Goal: Information Seeking & Learning: Learn about a topic

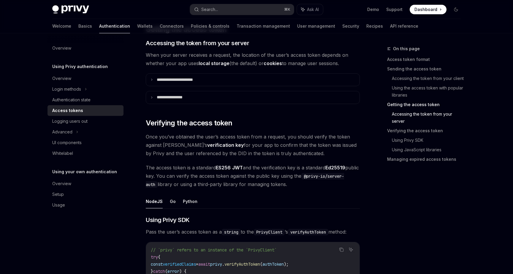
scroll to position [769, 0]
click at [219, 12] on button "Search... ⌘ K" at bounding box center [242, 9] width 104 height 11
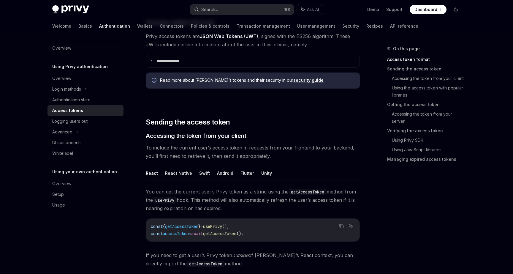
scroll to position [136, 0]
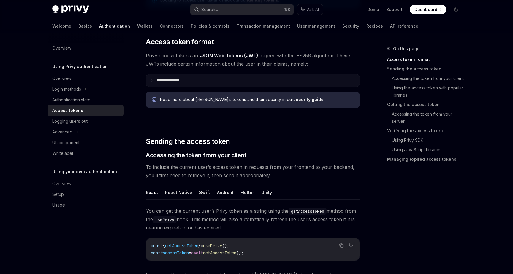
click at [201, 83] on summary "**********" at bounding box center [253, 80] width 214 height 12
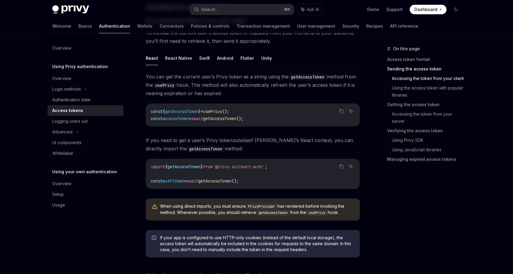
scroll to position [468, 0]
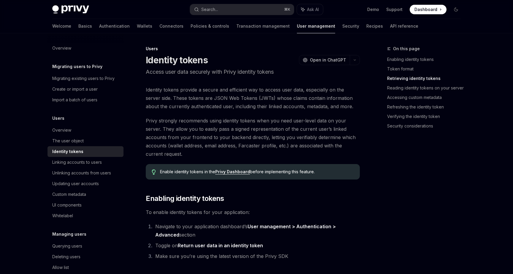
scroll to position [543, 0]
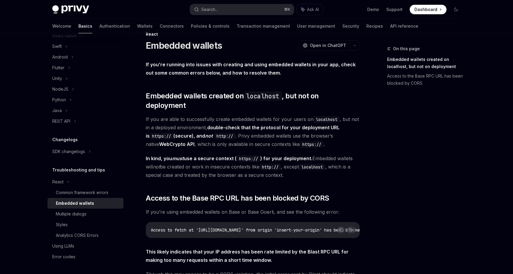
scroll to position [4, 0]
